Goal: Task Accomplishment & Management: Complete application form

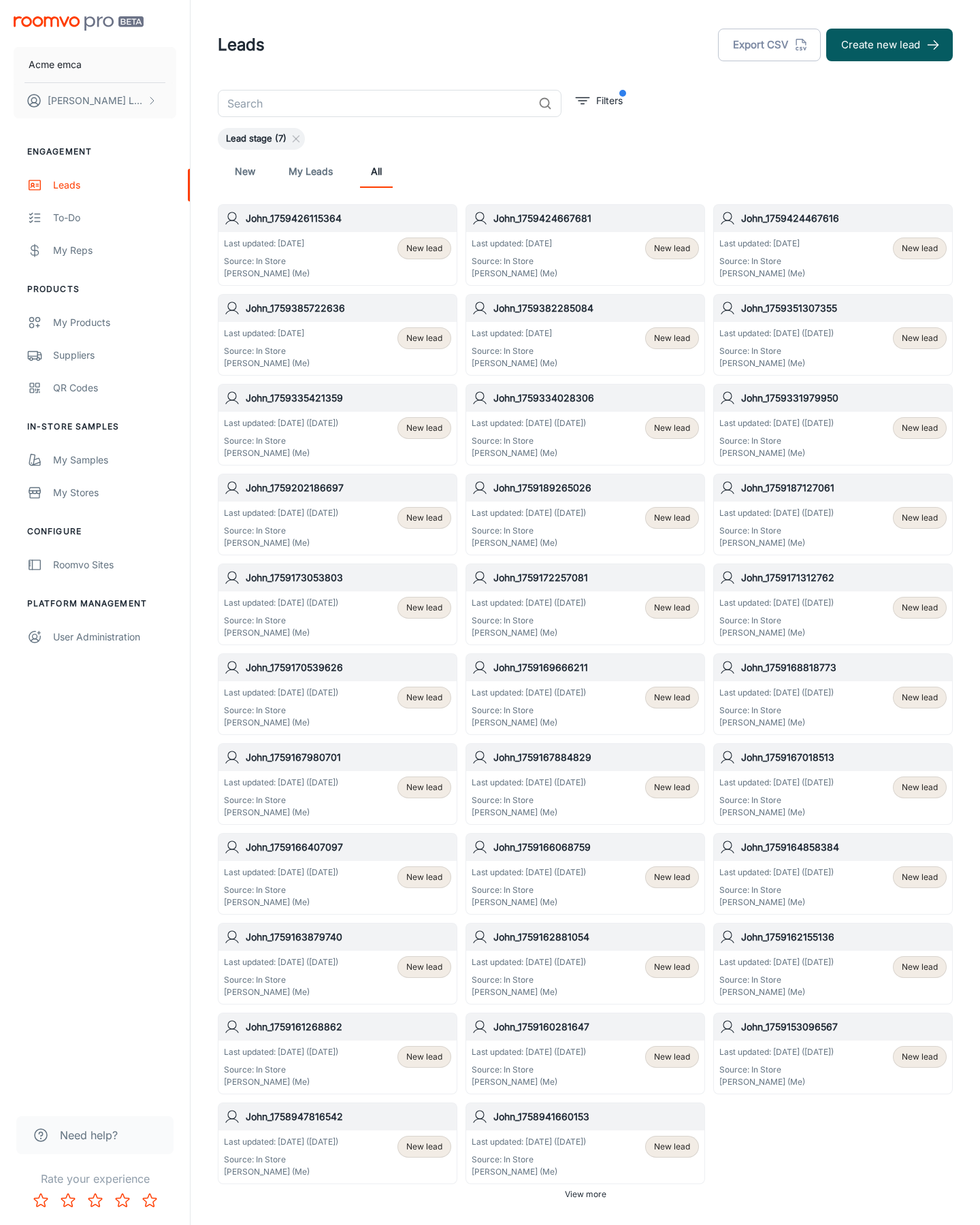
click at [889, 45] on button "Create new lead" at bounding box center [889, 44] width 127 height 33
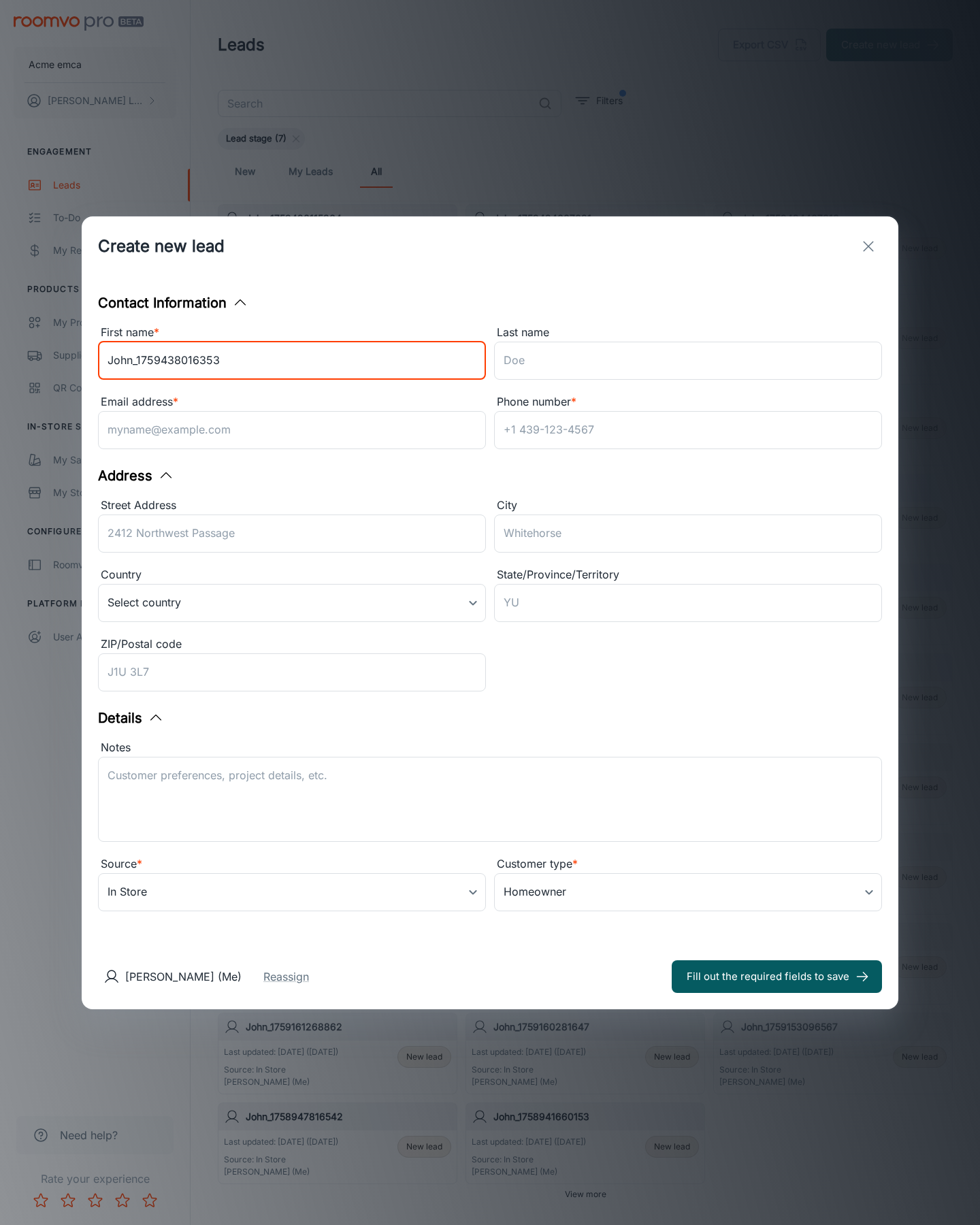
type input "John_1759438016353"
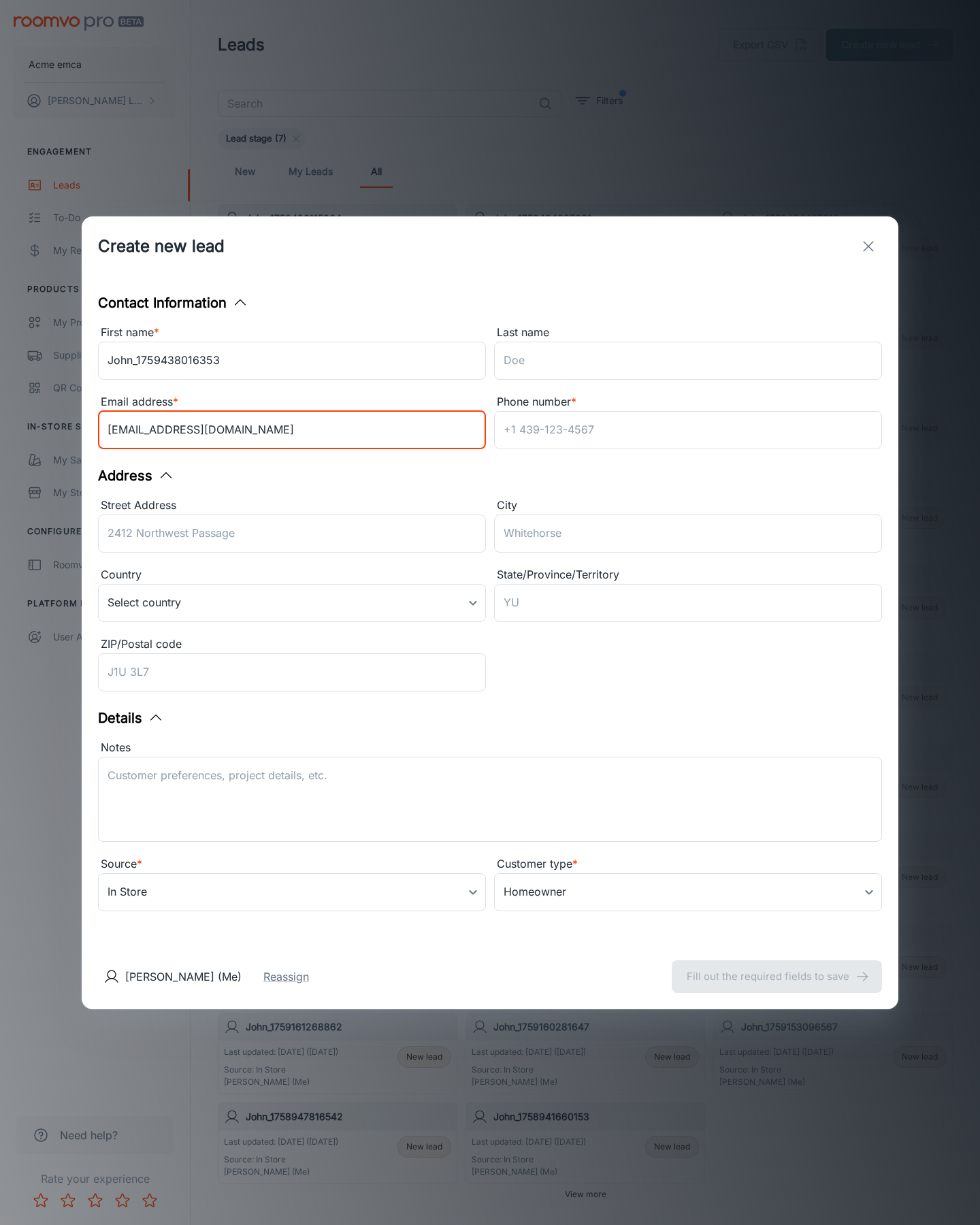
type input "[EMAIL_ADDRESS][DOMAIN_NAME]"
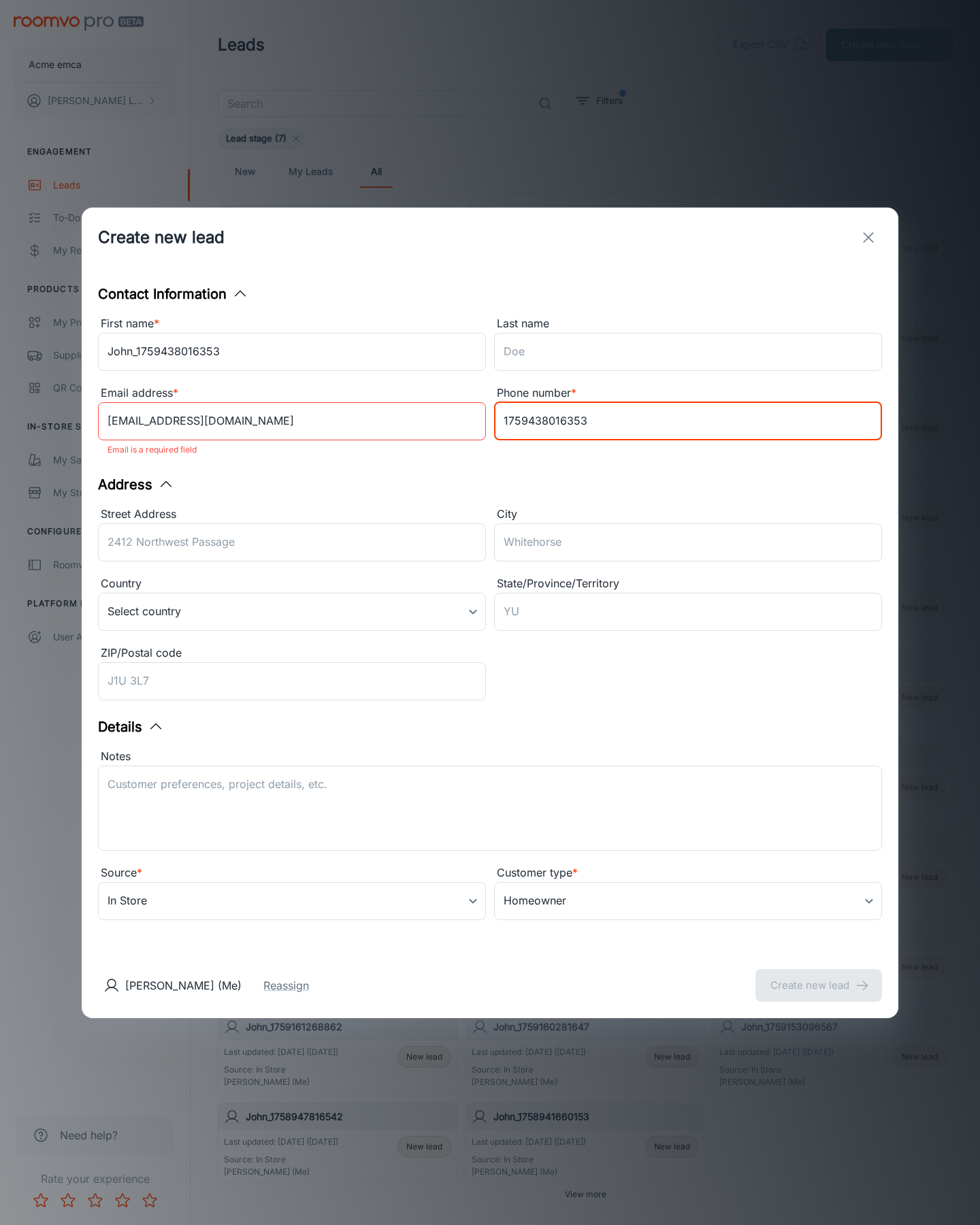
type input "1759438016353"
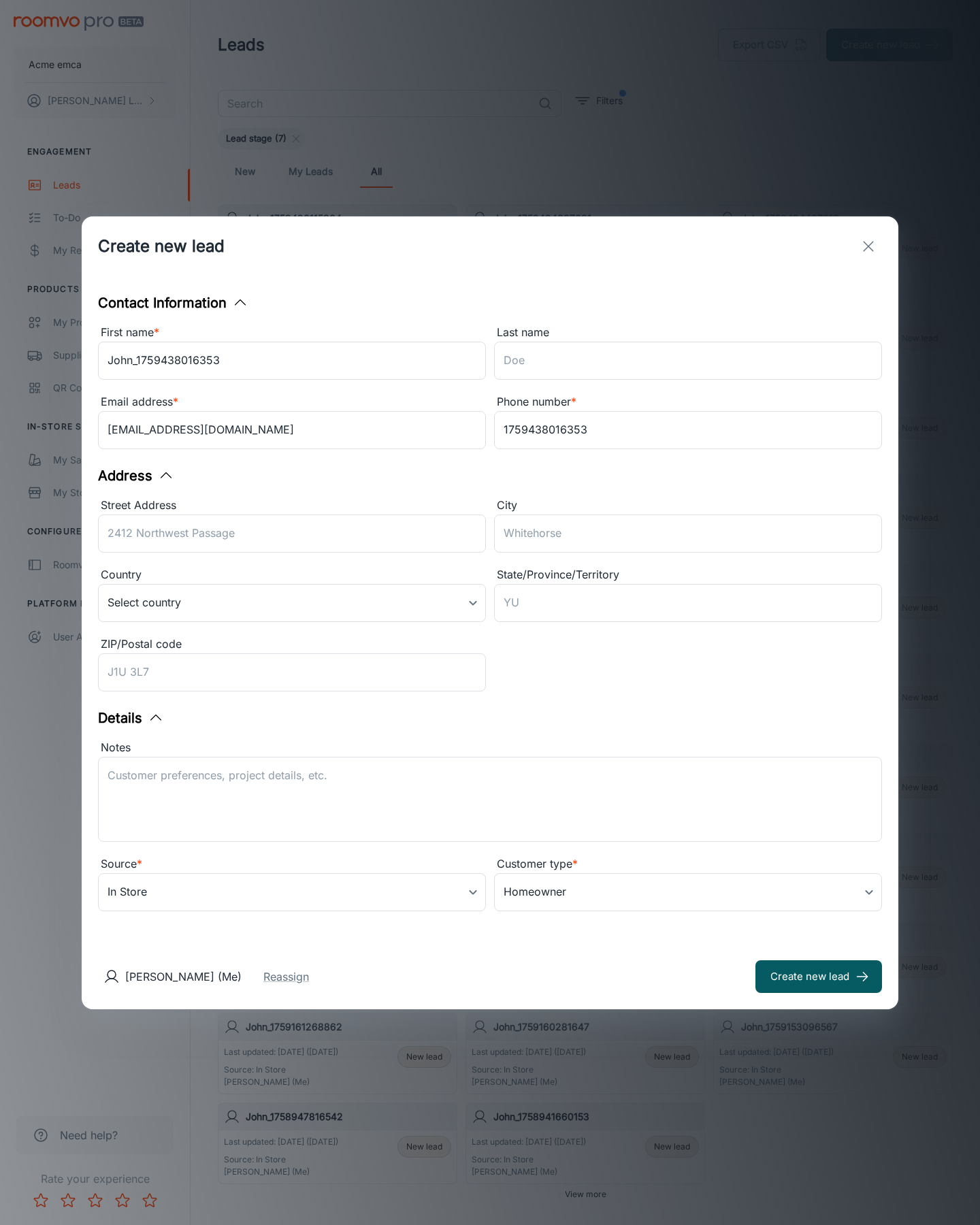
click at [818, 976] on button "Create new lead" at bounding box center [818, 977] width 127 height 33
